Goal: Task Accomplishment & Management: Complete application form

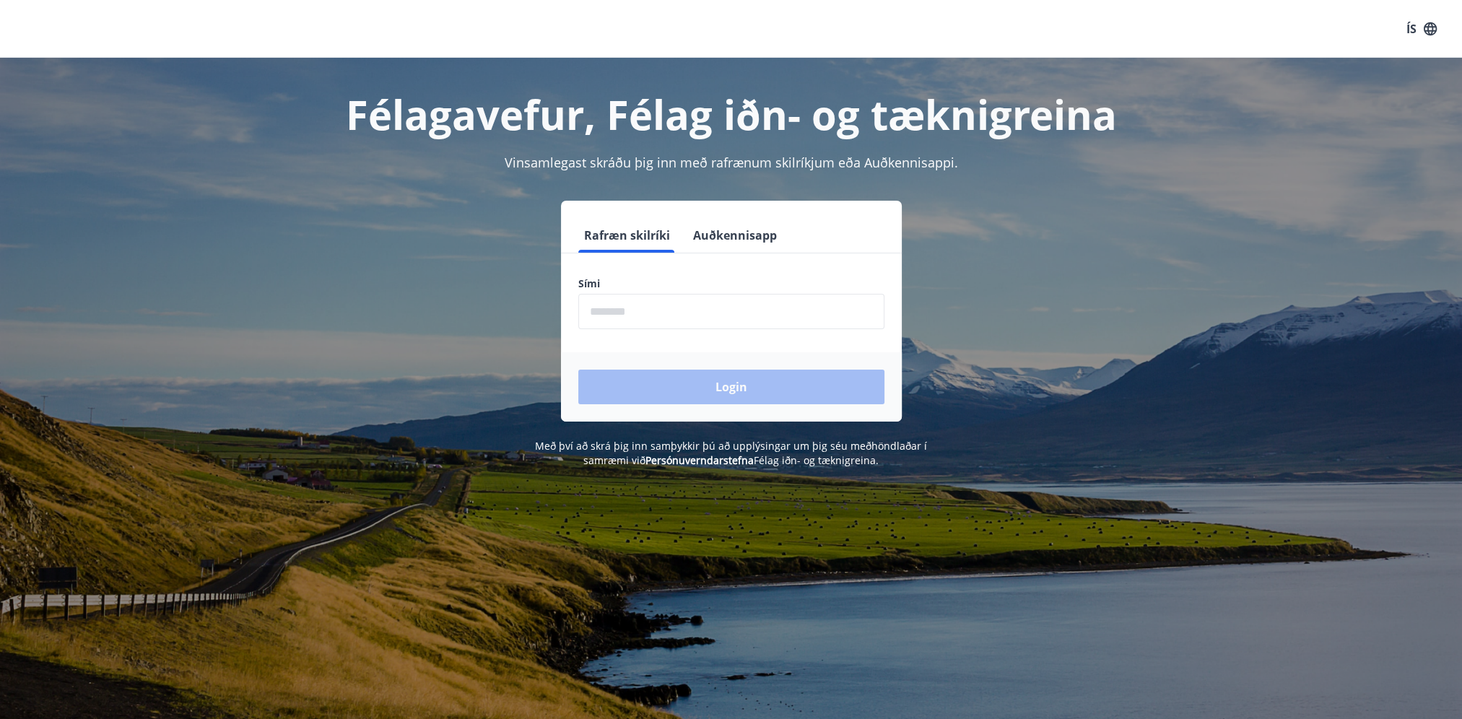
click at [647, 304] on input "phone" at bounding box center [731, 311] width 306 height 35
type input "********"
click at [676, 384] on button "Login" at bounding box center [731, 387] width 306 height 35
